Goal: Navigation & Orientation: Find specific page/section

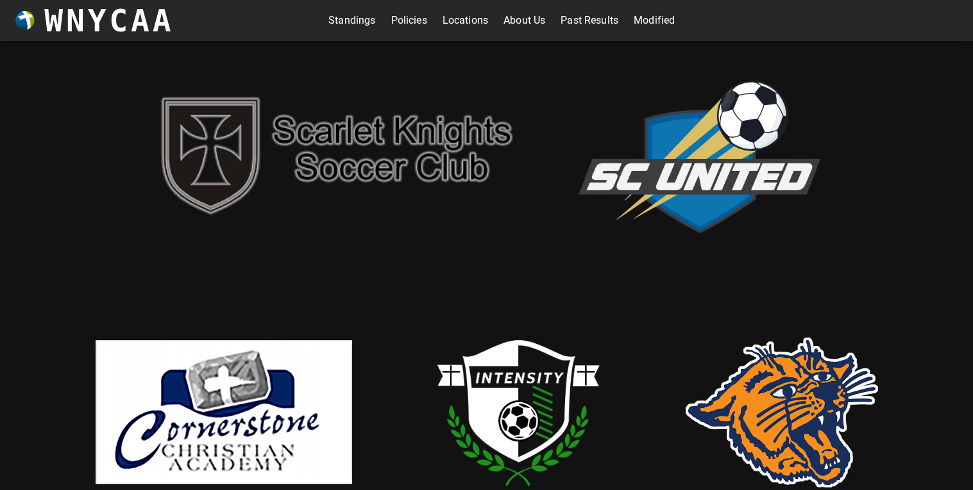
click at [339, 24] on link "Standings" at bounding box center [351, 20] width 47 height 21
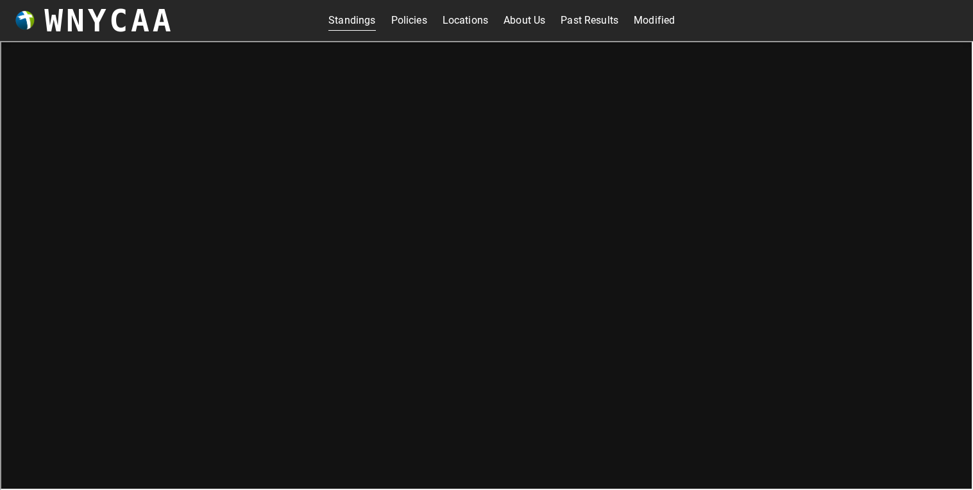
scroll to position [4, 0]
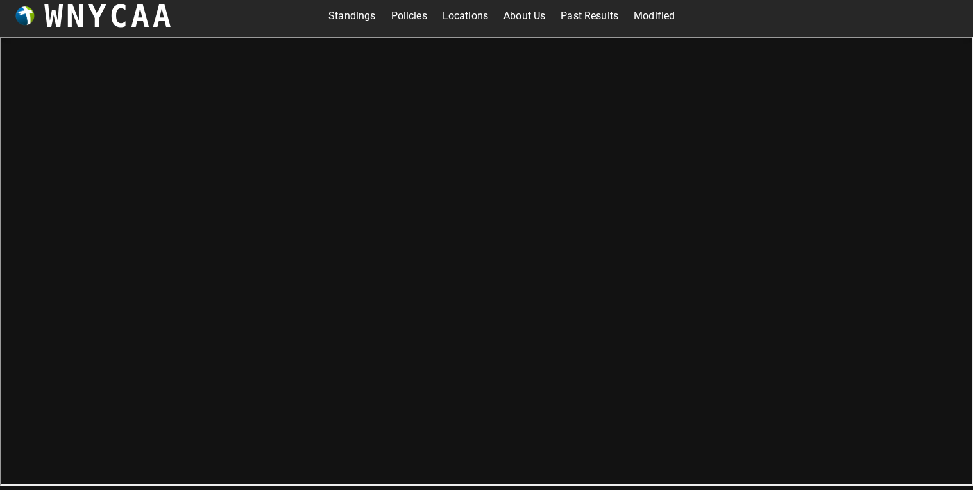
click at [515, 13] on link "About Us" at bounding box center [524, 16] width 42 height 21
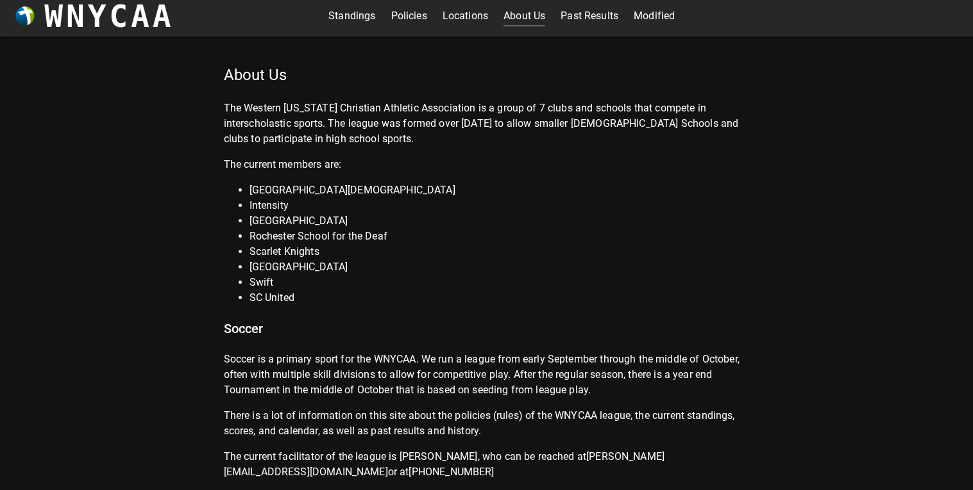
click at [598, 14] on link "Past Results" at bounding box center [589, 16] width 58 height 21
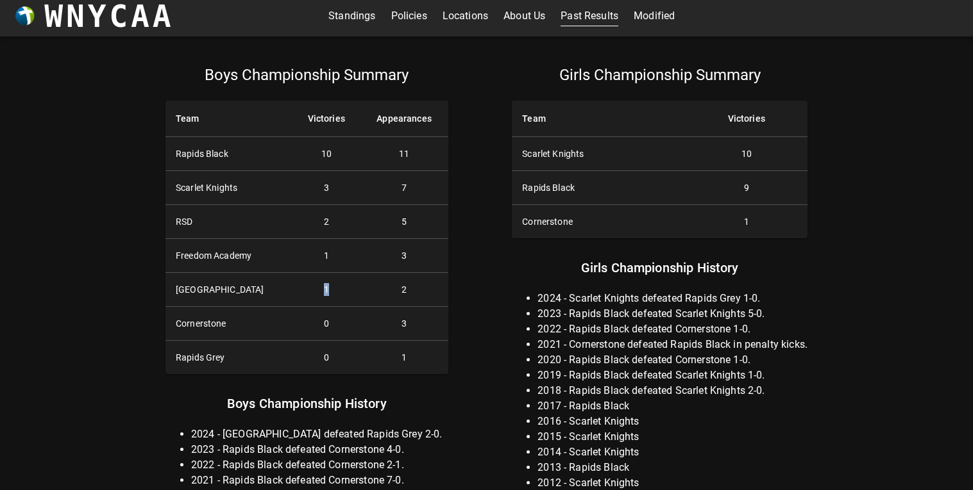
drag, startPoint x: 318, startPoint y: 292, endPoint x: 358, endPoint y: 296, distance: 39.9
click at [358, 296] on tr "Union Springs 1 2" at bounding box center [306, 290] width 283 height 34
click at [528, 16] on link "About Us" at bounding box center [524, 16] width 42 height 21
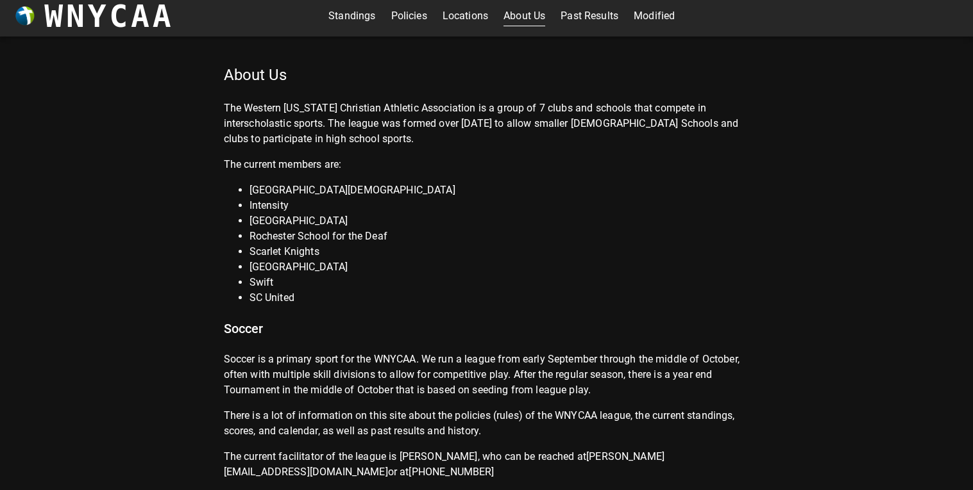
click at [483, 18] on link "Locations" at bounding box center [465, 16] width 46 height 21
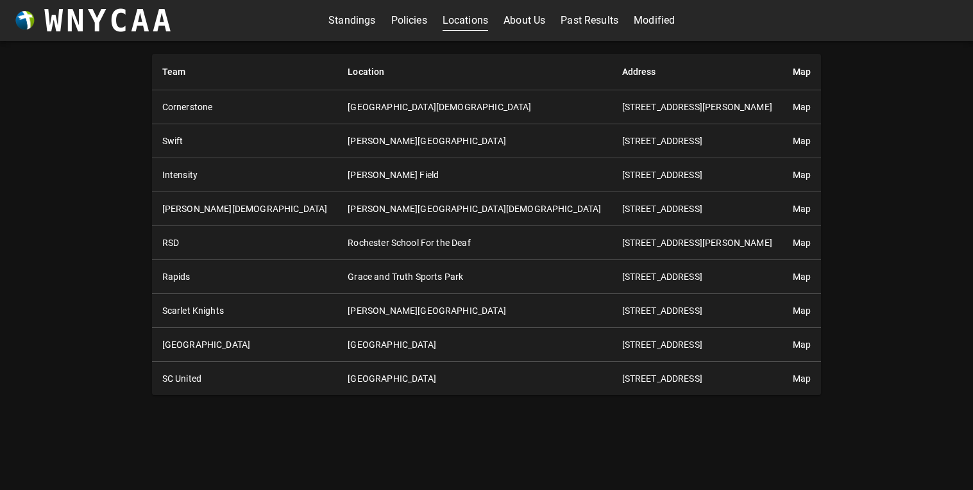
click at [658, 339] on td "[STREET_ADDRESS]" at bounding box center [697, 345] width 171 height 34
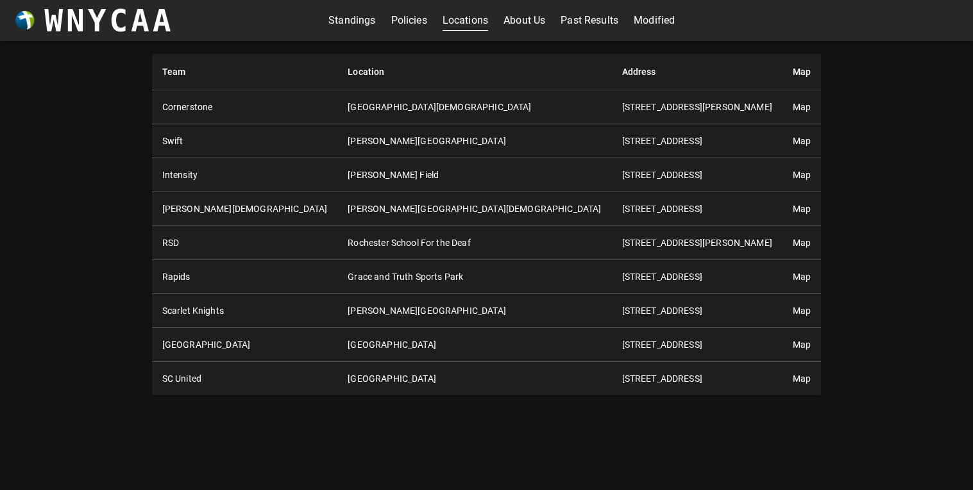
click at [658, 339] on td "[STREET_ADDRESS]" at bounding box center [697, 345] width 171 height 34
click at [366, 21] on link "Standings" at bounding box center [351, 20] width 47 height 21
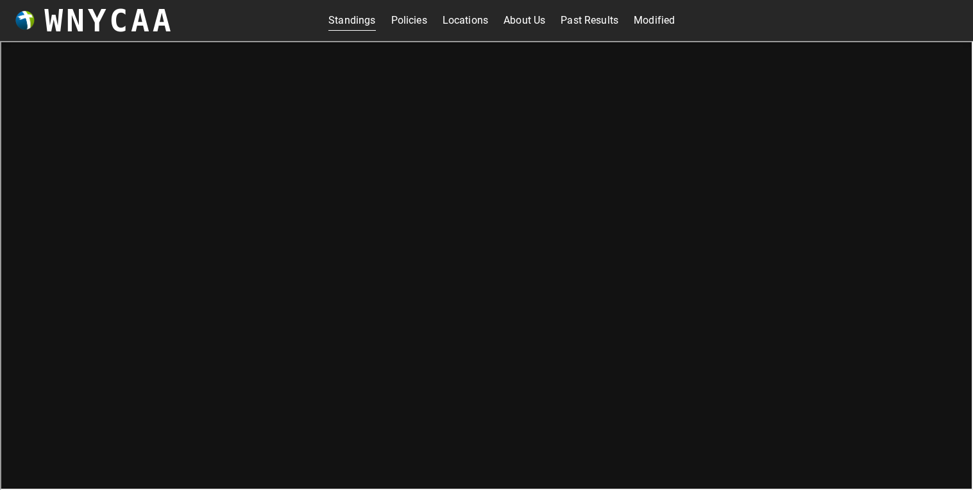
scroll to position [4, 0]
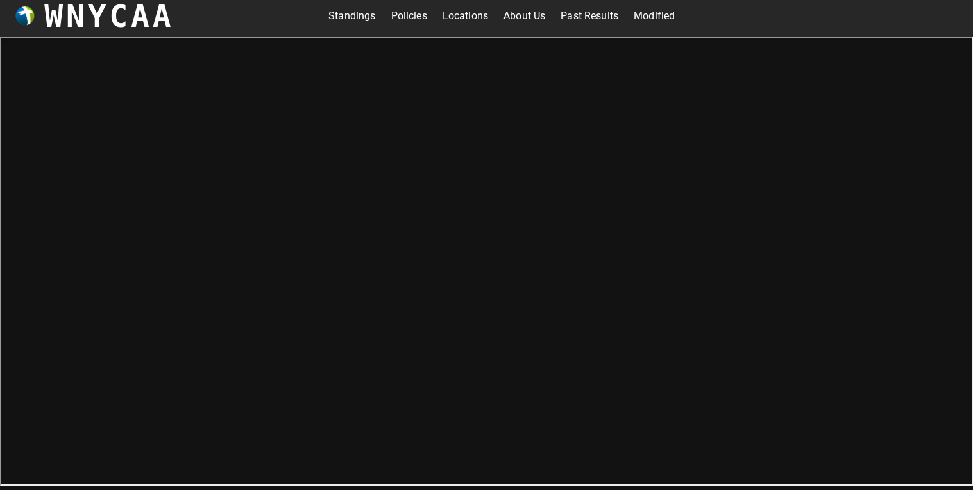
click at [453, 10] on link "Locations" at bounding box center [465, 16] width 46 height 21
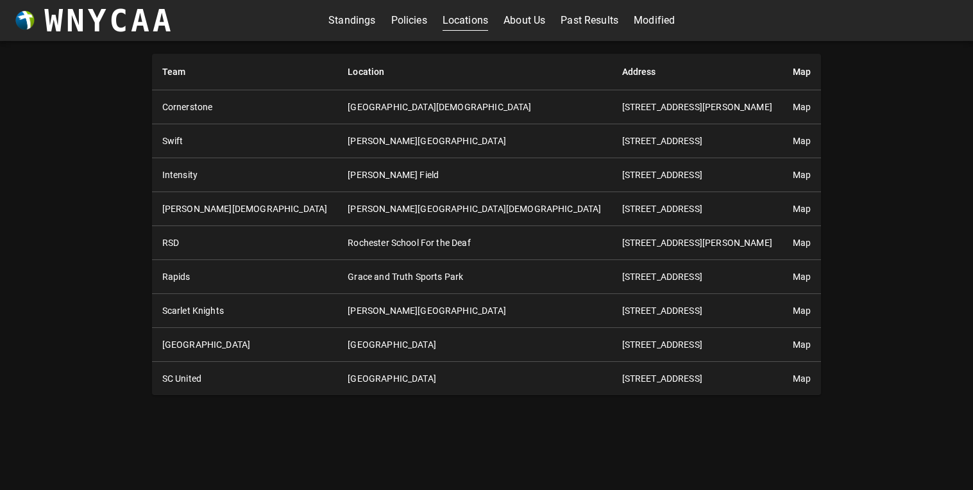
click at [407, 172] on td "[PERSON_NAME] Field" at bounding box center [474, 175] width 274 height 34
drag, startPoint x: 491, startPoint y: 178, endPoint x: 690, endPoint y: 187, distance: 199.6
click at [690, 187] on tr "Intensity [PERSON_NAME] Field [STREET_ADDRESS] Map" at bounding box center [486, 175] width 669 height 34
copy td "[STREET_ADDRESS]"
click at [792, 178] on link "Map" at bounding box center [801, 175] width 18 height 10
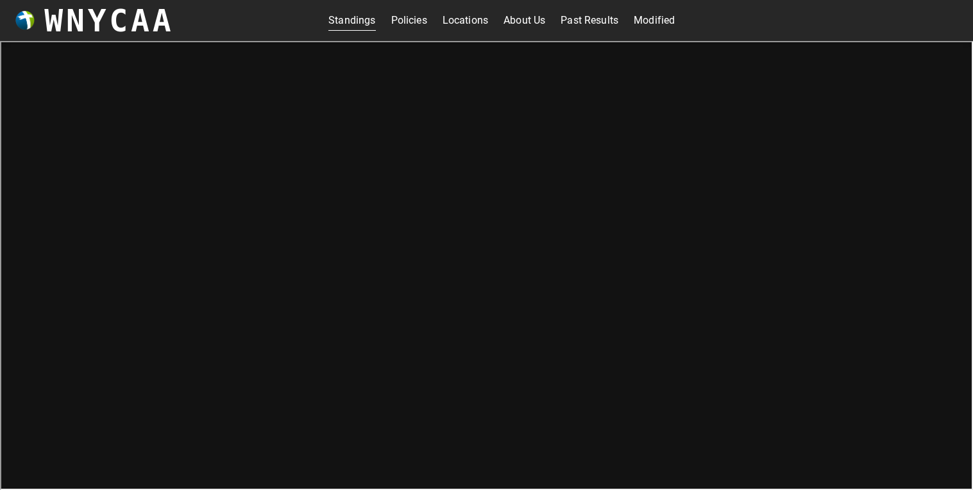
click at [477, 22] on link "Locations" at bounding box center [465, 20] width 46 height 21
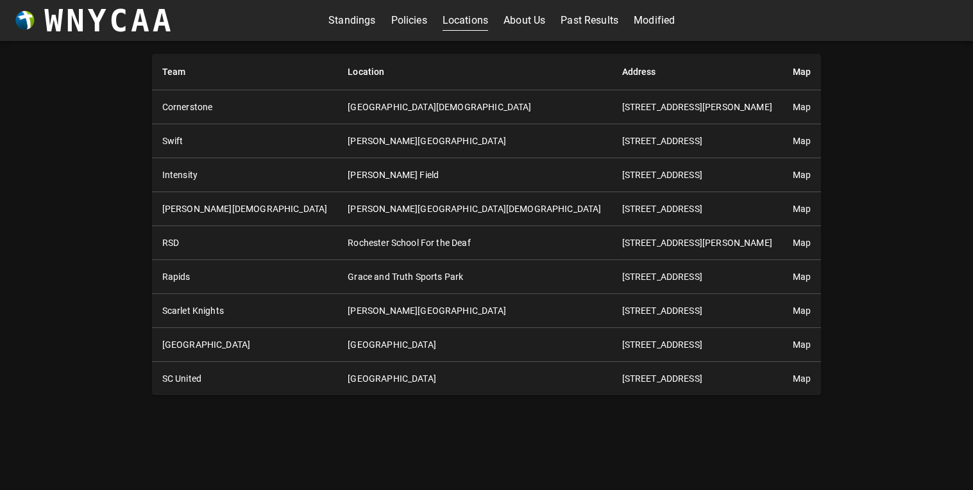
click at [792, 349] on link "Map" at bounding box center [801, 345] width 18 height 10
